Goal: Task Accomplishment & Management: Manage account settings

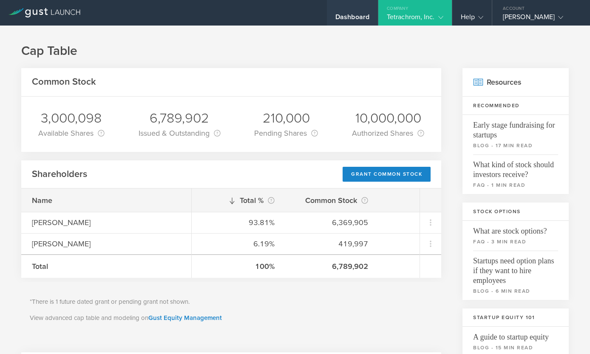
click at [359, 13] on div "Dashboard" at bounding box center [352, 19] width 34 height 13
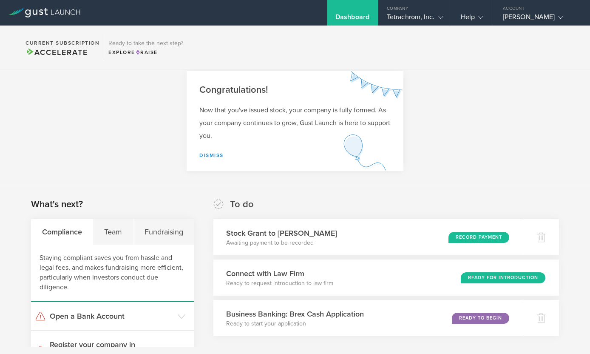
scroll to position [18, 0]
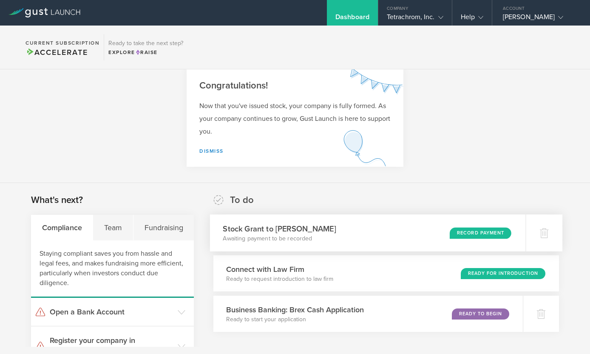
click at [457, 231] on div "Record Payment" at bounding box center [481, 232] width 62 height 11
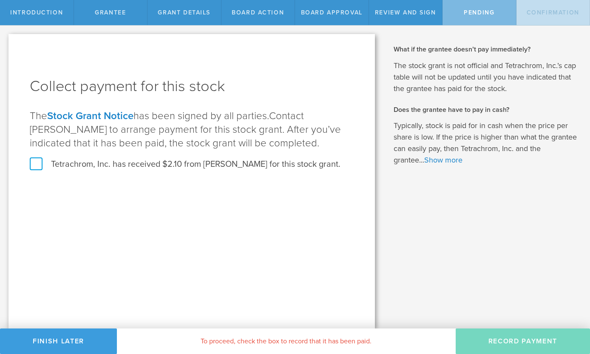
click at [44, 159] on label "Tetrachrom, Inc. has received $2.10 from adam montoya marez for this stock gran…" at bounding box center [185, 164] width 311 height 11
click at [0, 0] on input "Tetrachrom, Inc. has received $2.10 from adam montoya marez for this stock gran…" at bounding box center [0, 0] width 0 height 0
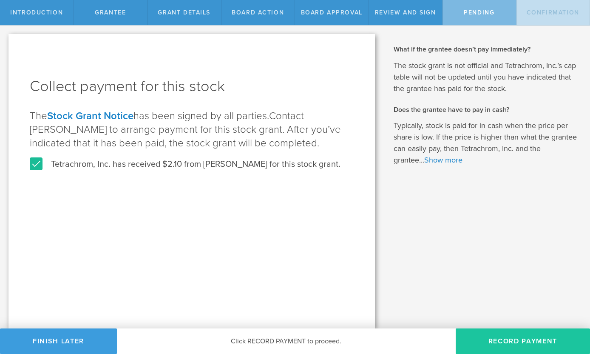
click at [489, 339] on button "Record Payment" at bounding box center [523, 341] width 134 height 26
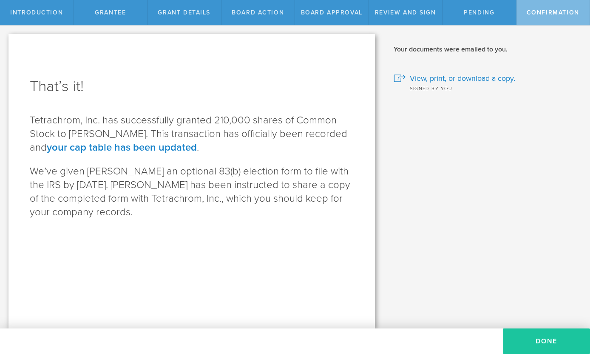
click at [532, 339] on button "Done" at bounding box center [546, 341] width 87 height 26
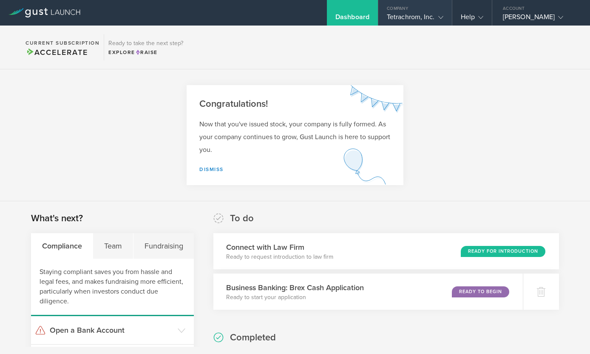
click at [441, 16] on icon at bounding box center [440, 17] width 5 height 5
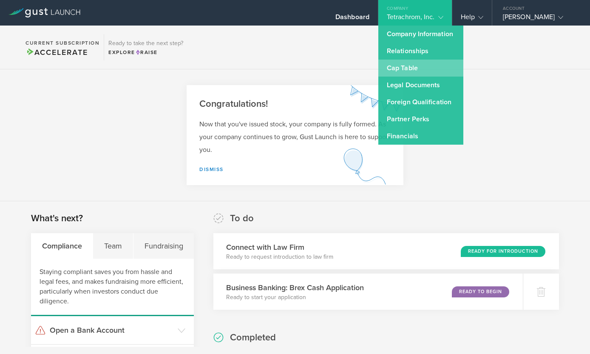
click at [412, 71] on link "Cap Table" at bounding box center [420, 68] width 85 height 17
